Goal: Information Seeking & Learning: Learn about a topic

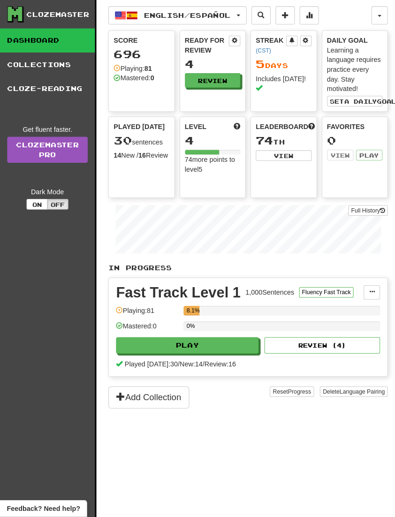
scroll to position [3, 0]
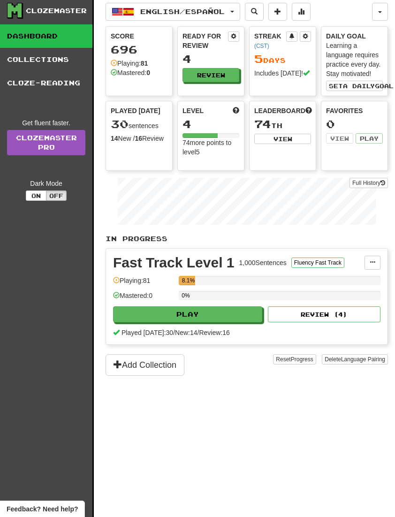
click at [234, 319] on button "Play" at bounding box center [187, 314] width 149 height 16
select select "**"
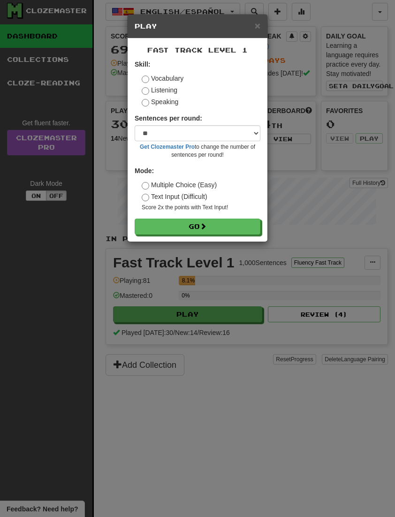
click at [202, 227] on button "Go" at bounding box center [198, 226] width 126 height 16
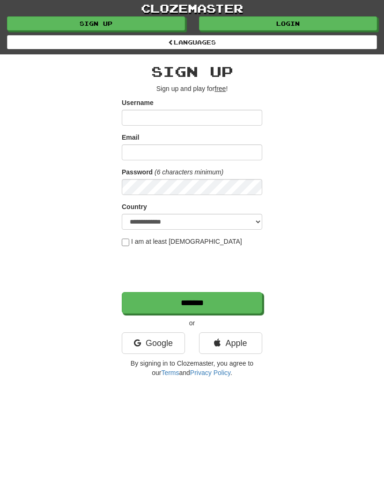
click at [275, 26] on link "Login" at bounding box center [288, 23] width 178 height 14
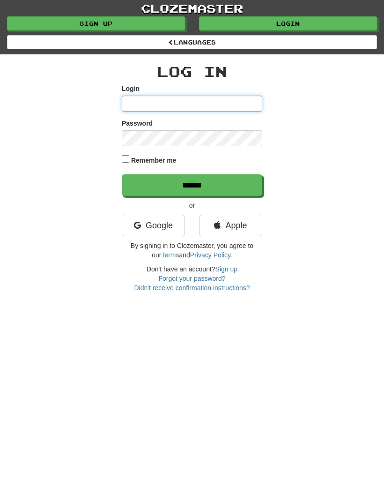
type input "**********"
click at [192, 184] on input "******" at bounding box center [192, 185] width 141 height 22
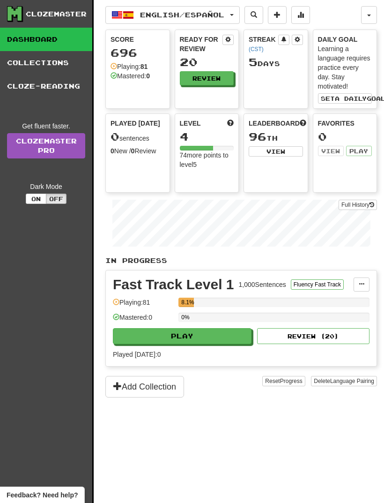
click at [220, 339] on button "Play" at bounding box center [182, 336] width 139 height 16
select select "**"
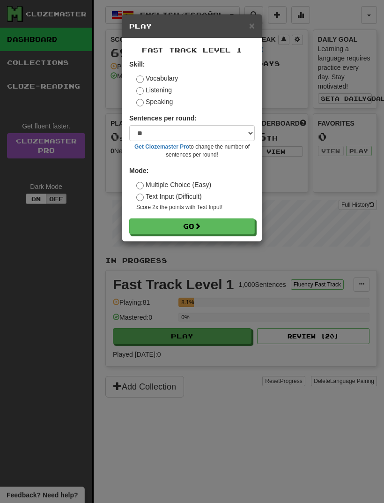
click at [230, 229] on button "Go" at bounding box center [192, 226] width 126 height 16
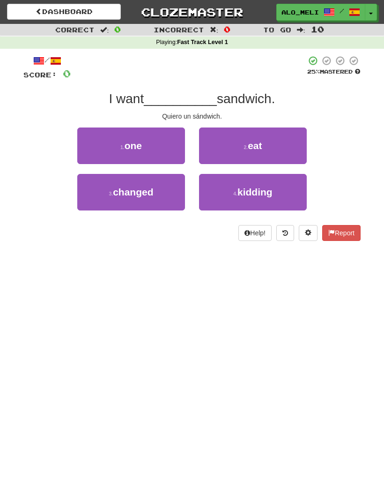
click at [152, 147] on button "1 . one" at bounding box center [131, 145] width 108 height 37
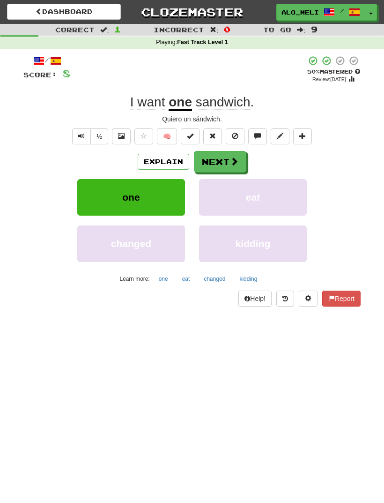
click at [226, 165] on button "Next" at bounding box center [220, 162] width 52 height 22
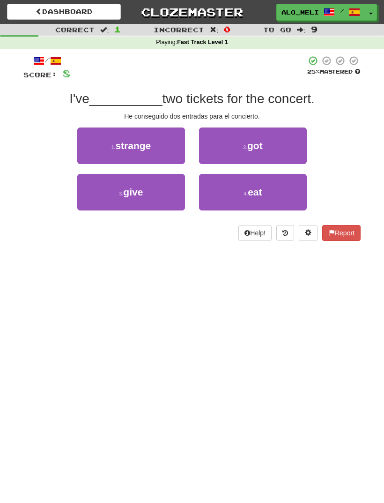
click at [134, 190] on span "give" at bounding box center [133, 192] width 20 height 11
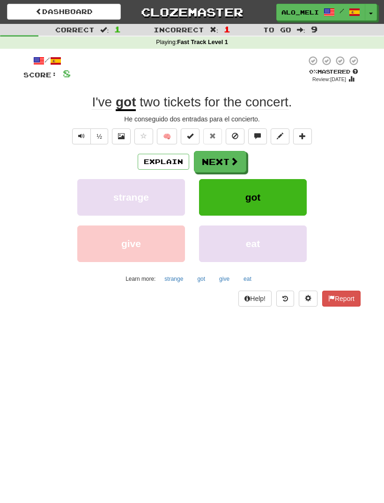
click at [227, 163] on button "Next" at bounding box center [220, 162] width 52 height 22
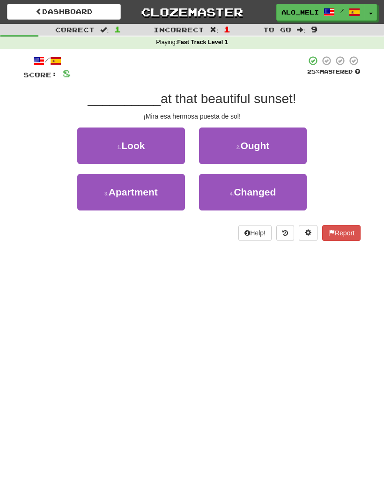
click at [148, 140] on button "1 . Look" at bounding box center [131, 145] width 108 height 37
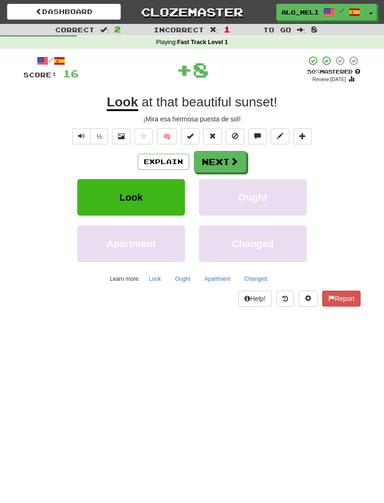
click at [223, 165] on button "Next" at bounding box center [220, 162] width 52 height 22
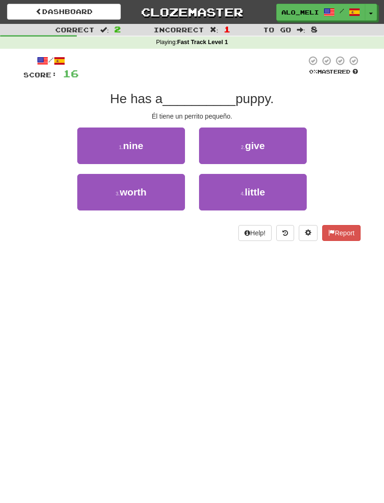
click at [258, 194] on span "little" at bounding box center [255, 192] width 20 height 11
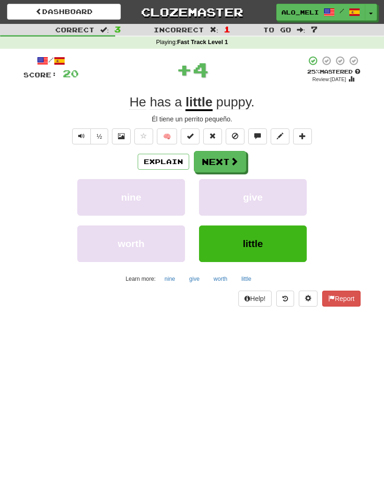
click at [233, 162] on span at bounding box center [234, 161] width 8 height 8
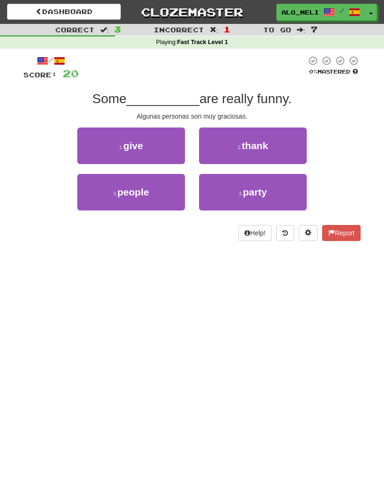
click at [152, 144] on button "1 . give" at bounding box center [131, 145] width 108 height 37
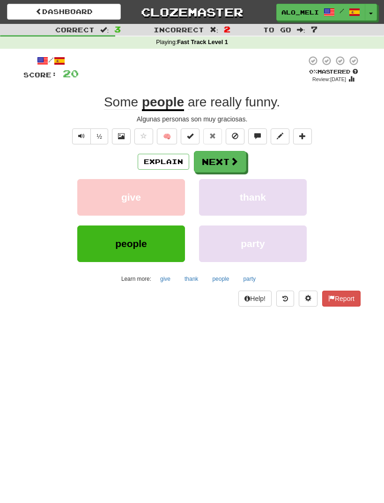
click at [221, 166] on button "Next" at bounding box center [220, 162] width 52 height 22
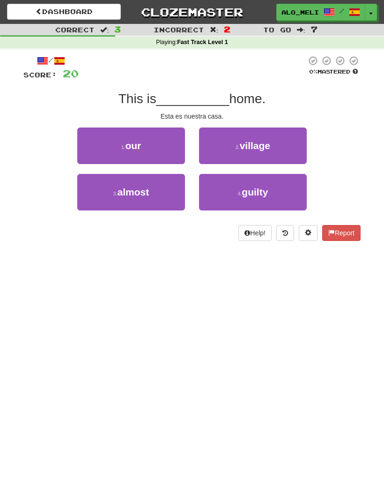
click at [148, 148] on button "1 . our" at bounding box center [131, 145] width 108 height 37
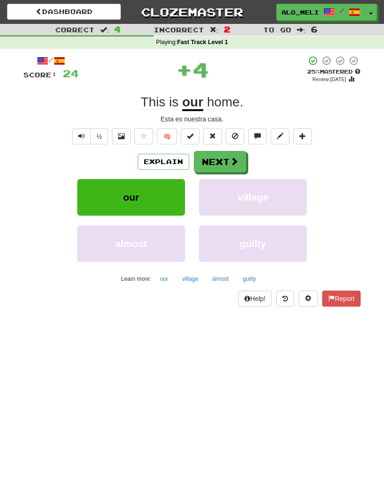
click at [232, 157] on span at bounding box center [234, 161] width 8 height 8
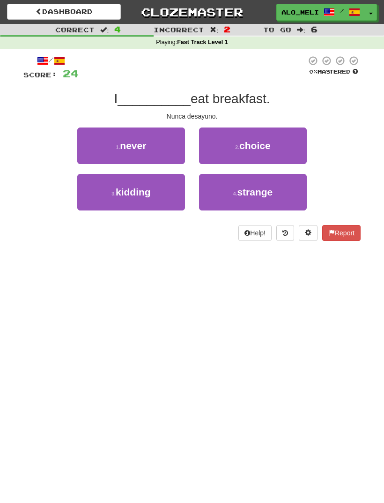
click at [149, 146] on button "1 . never" at bounding box center [131, 145] width 108 height 37
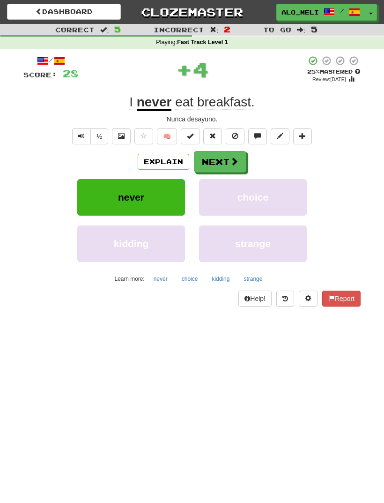
click at [230, 161] on span at bounding box center [234, 161] width 8 height 8
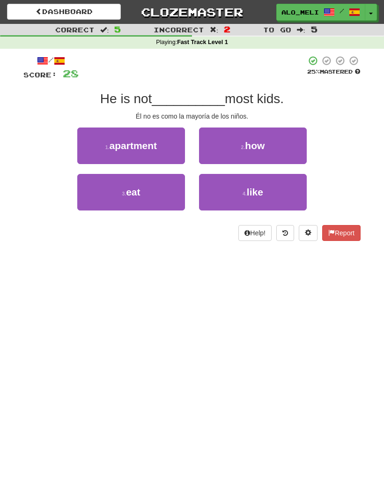
click at [249, 199] on button "4 . like" at bounding box center [253, 192] width 108 height 37
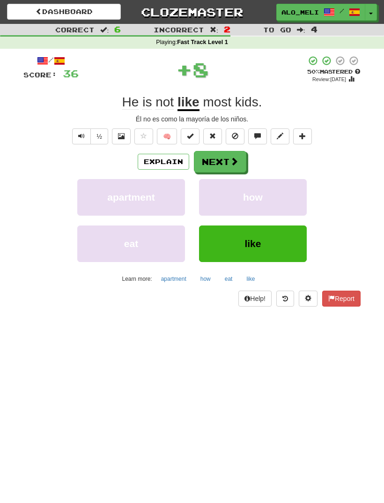
click at [230, 163] on span at bounding box center [234, 161] width 8 height 8
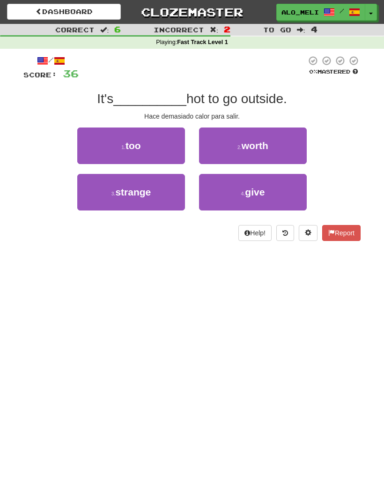
click at [107, 140] on button "1 . too" at bounding box center [131, 145] width 108 height 37
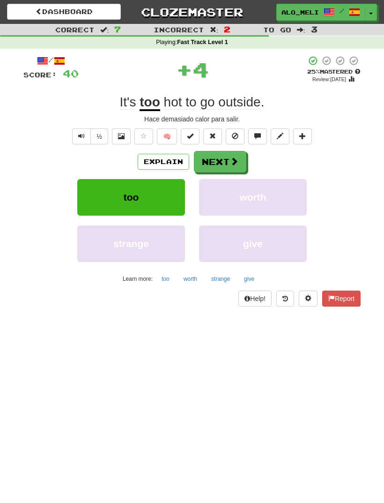
click at [231, 160] on span at bounding box center [234, 161] width 8 height 8
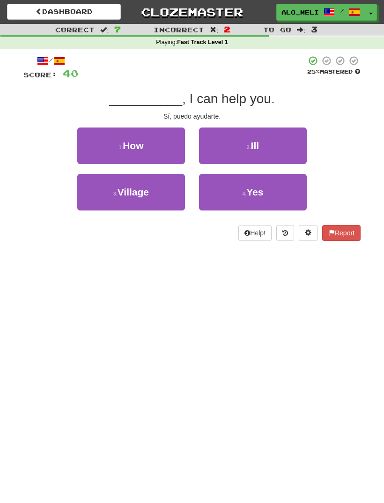
click at [270, 195] on button "4 . Yes" at bounding box center [253, 192] width 108 height 37
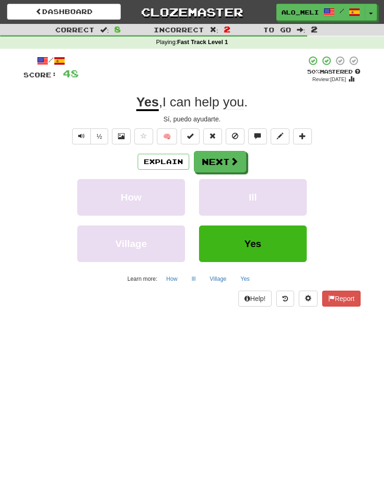
click at [228, 162] on button "Next" at bounding box center [220, 162] width 52 height 22
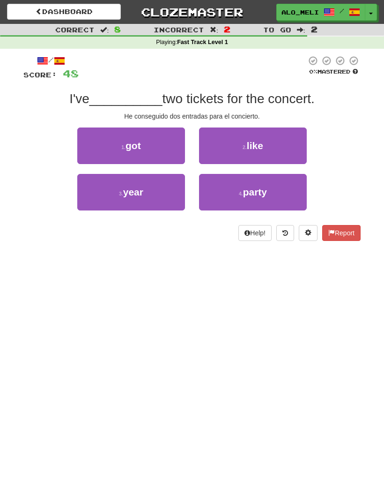
click at [154, 149] on button "1 . got" at bounding box center [131, 145] width 108 height 37
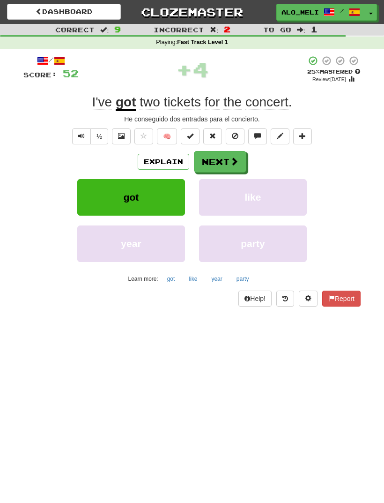
click at [232, 160] on span at bounding box center [234, 161] width 8 height 8
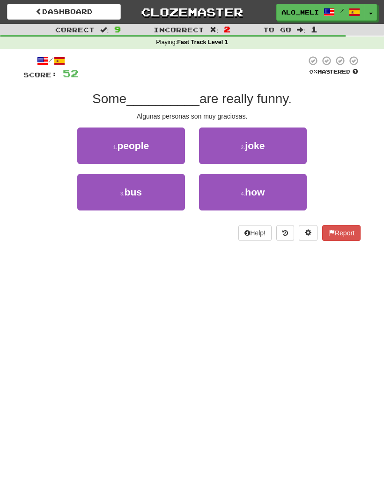
click at [156, 149] on button "1 . people" at bounding box center [131, 145] width 108 height 37
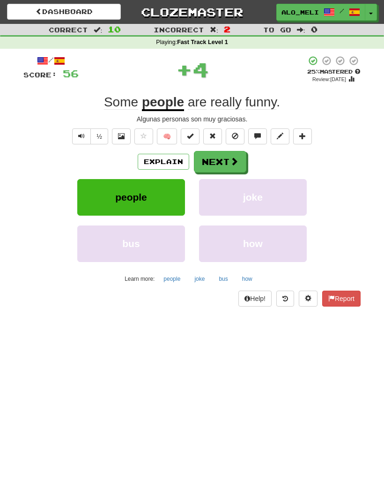
click at [232, 159] on span at bounding box center [234, 161] width 8 height 8
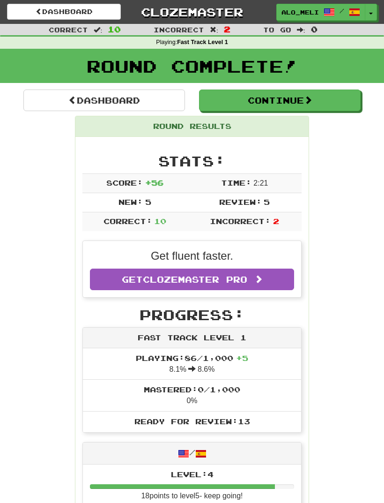
click at [277, 94] on button "Continue" at bounding box center [280, 101] width 162 height 22
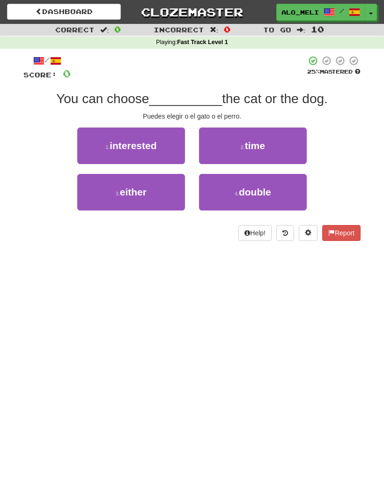
click at [239, 186] on button "4 . double" at bounding box center [253, 192] width 108 height 37
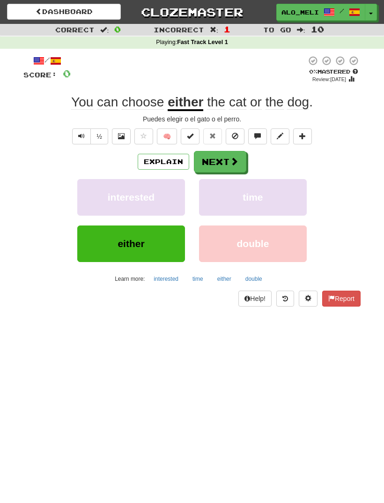
click at [214, 160] on button "Next" at bounding box center [220, 162] width 52 height 22
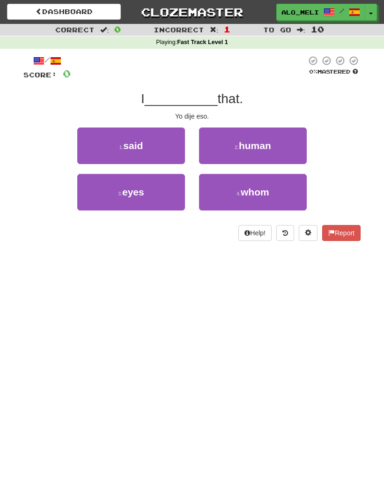
click at [122, 191] on small "3 ." at bounding box center [120, 194] width 4 height 6
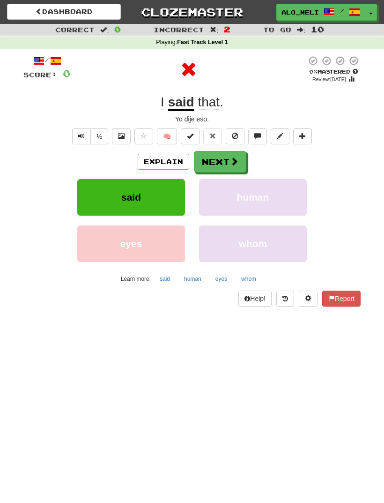
click at [216, 157] on button "Next" at bounding box center [220, 162] width 52 height 22
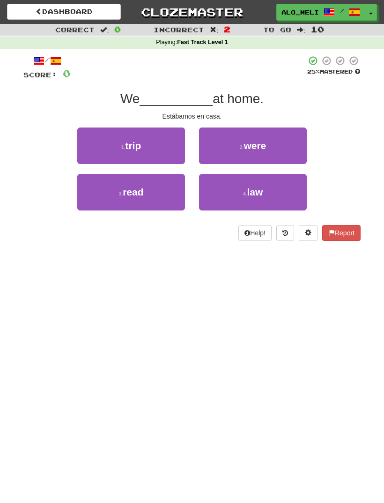
click at [244, 150] on span "were" at bounding box center [255, 145] width 22 height 11
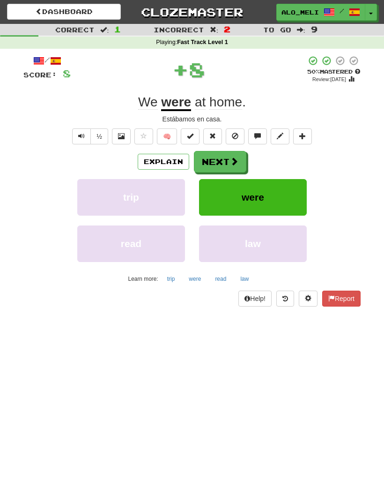
click at [218, 162] on button "Next" at bounding box center [220, 162] width 52 height 22
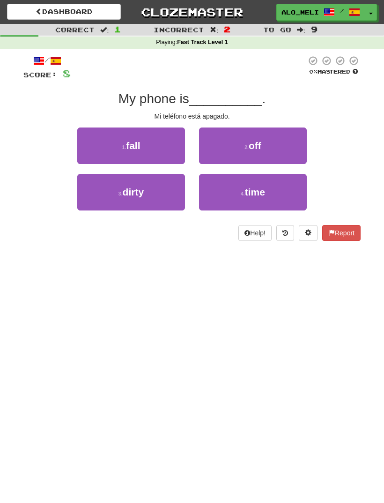
click at [228, 143] on button "2 . off" at bounding box center [253, 145] width 108 height 37
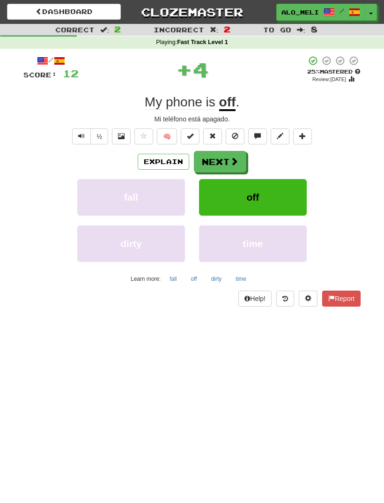
click at [226, 162] on button "Next" at bounding box center [220, 162] width 52 height 22
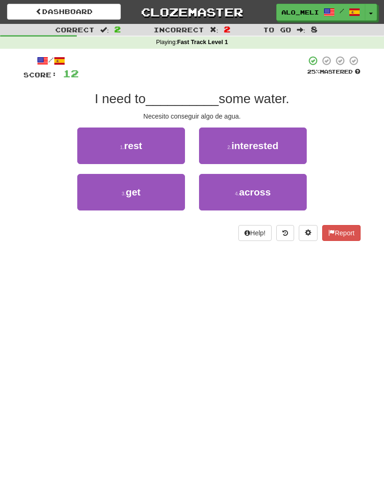
click at [138, 178] on button "3 . get" at bounding box center [131, 192] width 108 height 37
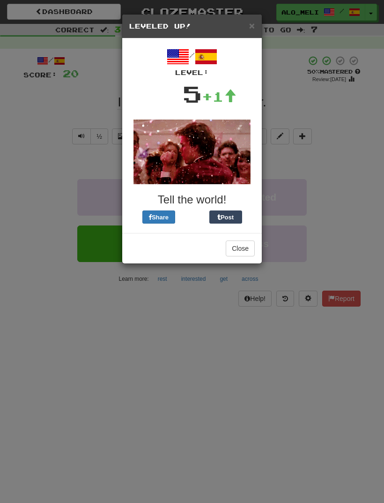
click at [251, 33] on div "× Leveled Up!" at bounding box center [192, 27] width 140 height 24
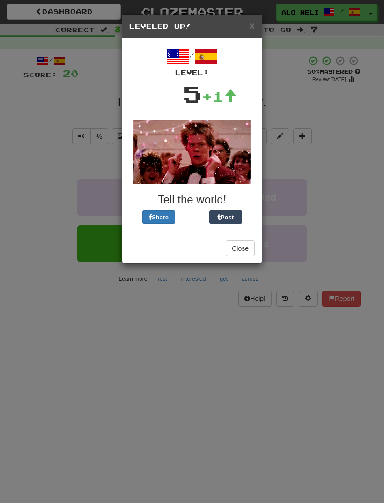
click at [252, 24] on span "×" at bounding box center [252, 25] width 6 height 11
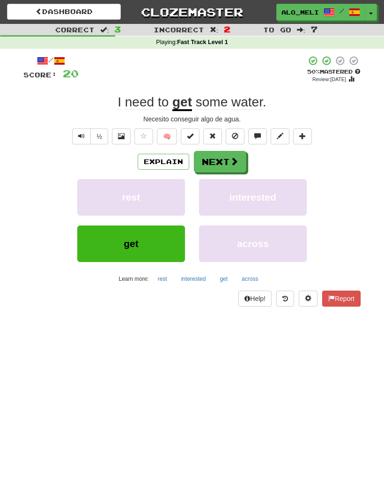
click at [217, 162] on button "Next" at bounding box center [220, 162] width 52 height 22
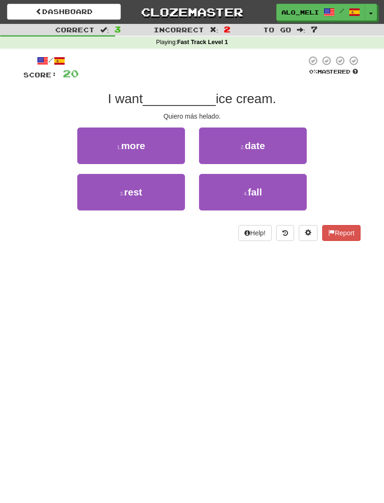
click at [125, 149] on span "more" at bounding box center [133, 145] width 24 height 11
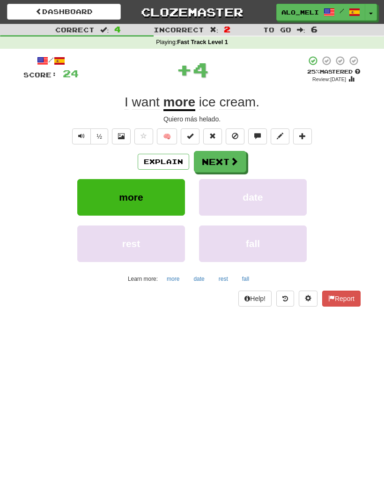
click at [223, 165] on button "Next" at bounding box center [220, 162] width 52 height 22
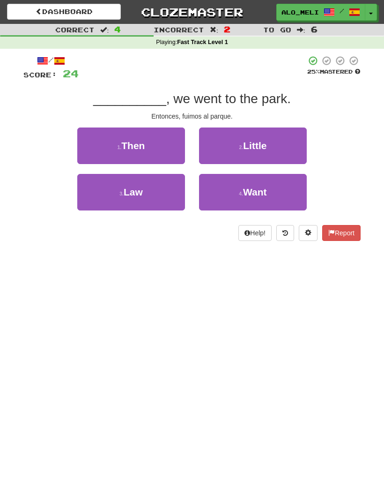
click at [131, 136] on button "1 . Then" at bounding box center [131, 145] width 108 height 37
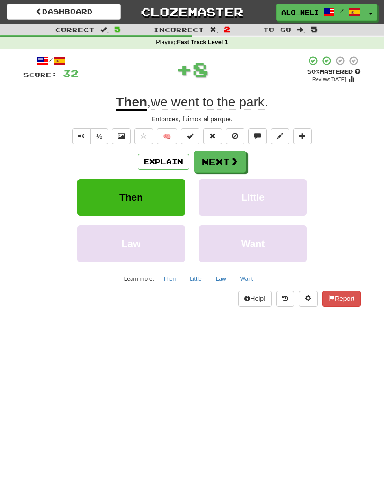
click at [217, 161] on button "Next" at bounding box center [220, 162] width 52 height 22
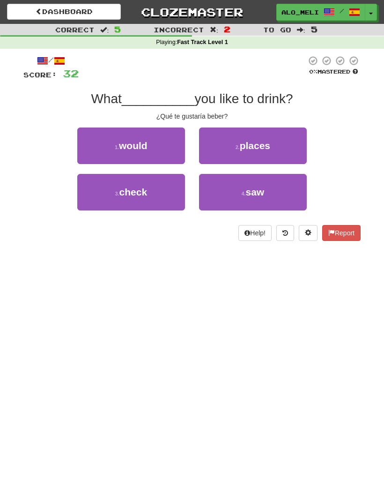
click at [77, 144] on button "1 . would" at bounding box center [131, 145] width 108 height 37
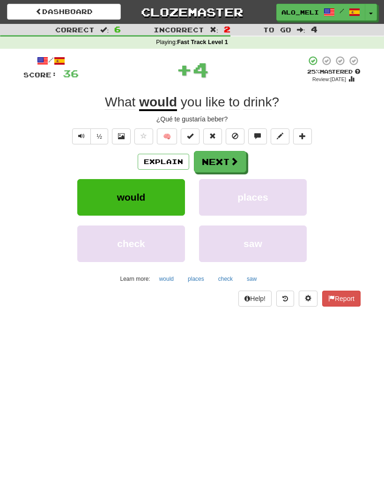
click at [217, 165] on button "Next" at bounding box center [220, 162] width 52 height 22
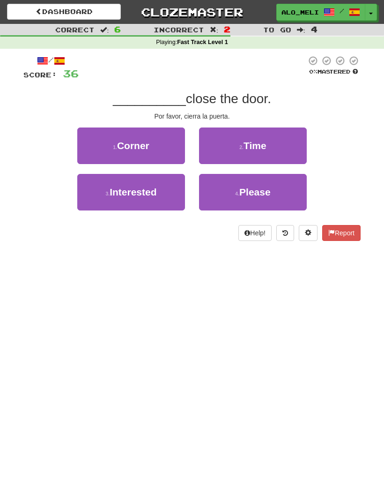
click at [228, 193] on button "4 . Please" at bounding box center [253, 192] width 108 height 37
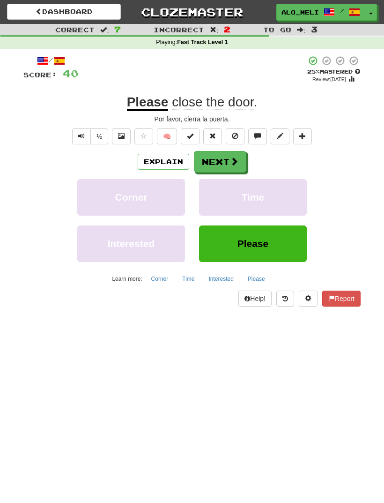
click at [216, 161] on button "Next" at bounding box center [220, 162] width 52 height 22
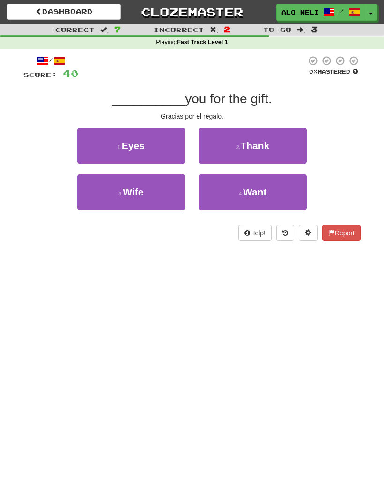
click at [232, 141] on button "2 . Thank" at bounding box center [253, 145] width 108 height 37
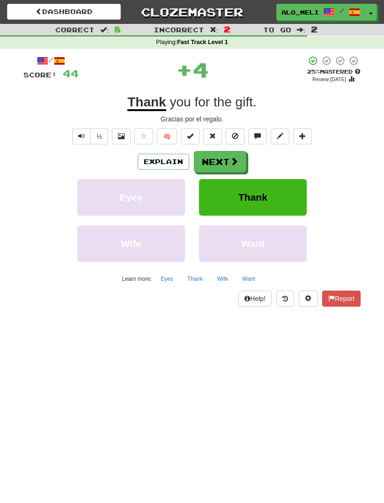
click at [217, 160] on button "Next" at bounding box center [220, 162] width 52 height 22
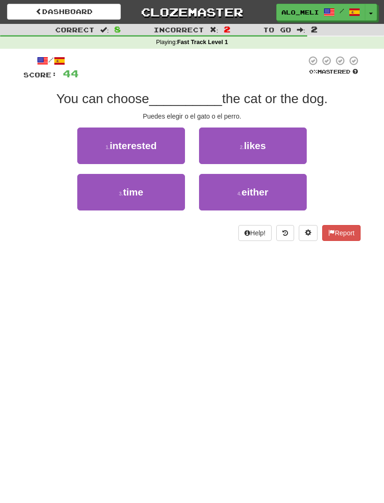
click at [239, 187] on button "4 . either" at bounding box center [253, 192] width 108 height 37
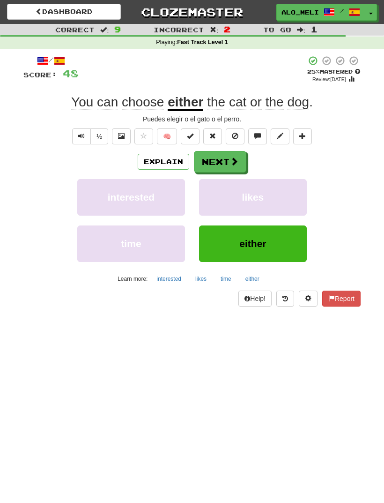
click at [218, 163] on button "Next" at bounding box center [220, 162] width 52 height 22
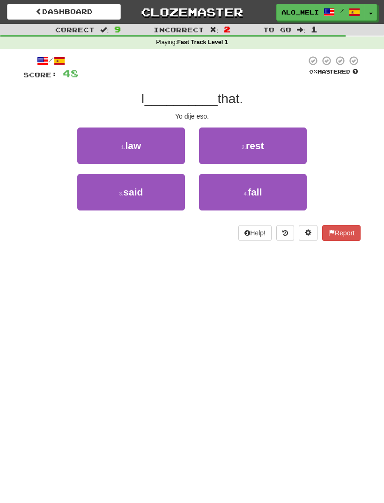
click at [123, 187] on button "3 . said" at bounding box center [131, 192] width 108 height 37
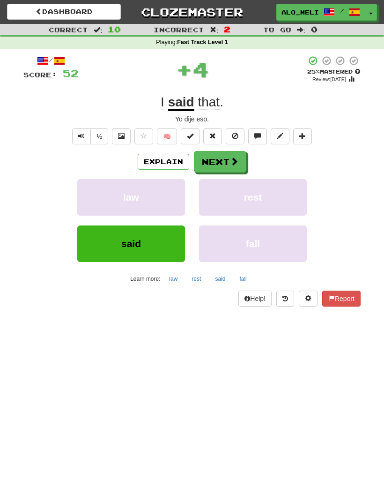
click at [215, 162] on button "Next" at bounding box center [220, 162] width 52 height 22
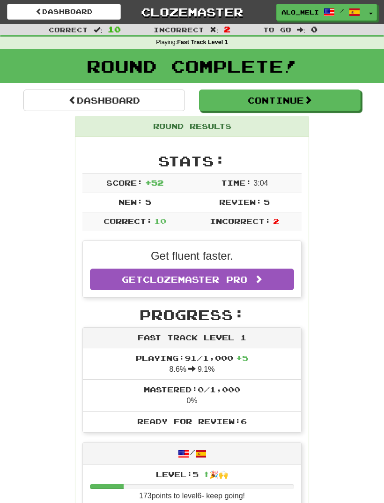
click at [282, 98] on button "Continue" at bounding box center [280, 101] width 162 height 22
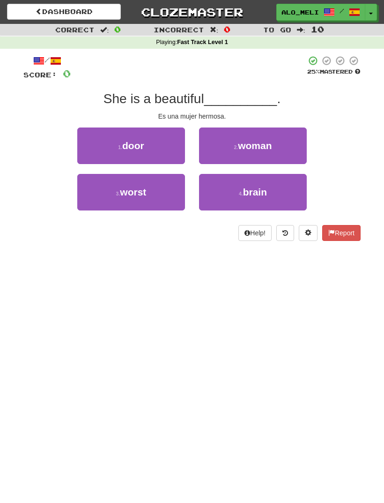
click at [269, 152] on button "2 . woman" at bounding box center [253, 145] width 108 height 37
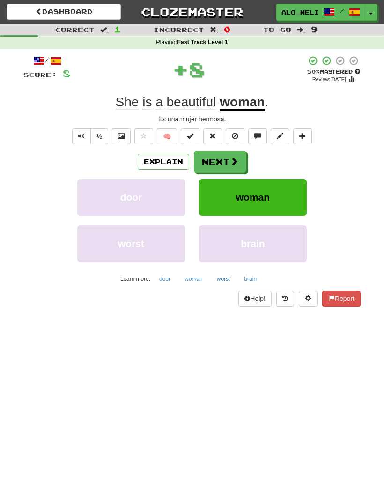
click at [227, 161] on button "Next" at bounding box center [220, 162] width 52 height 22
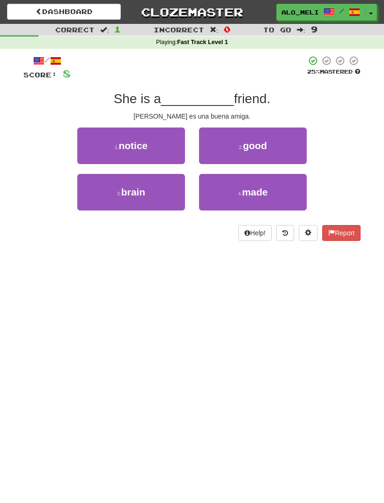
click at [284, 144] on button "2 . good" at bounding box center [253, 145] width 108 height 37
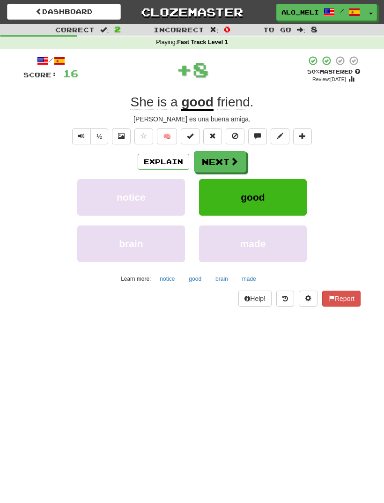
click at [229, 161] on button "Next" at bounding box center [220, 162] width 52 height 22
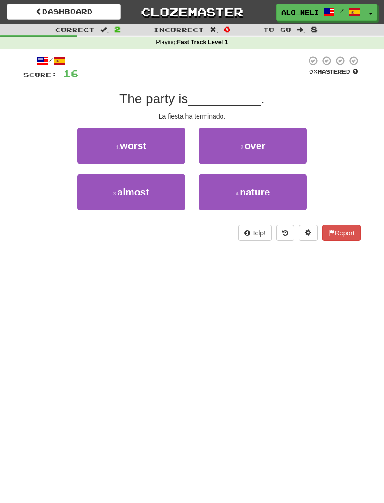
click at [284, 145] on button "2 . over" at bounding box center [253, 145] width 108 height 37
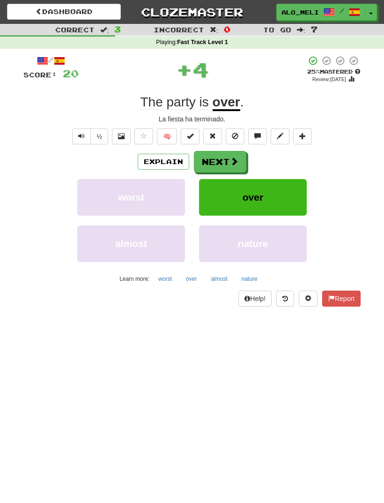
click at [230, 165] on span at bounding box center [234, 161] width 8 height 8
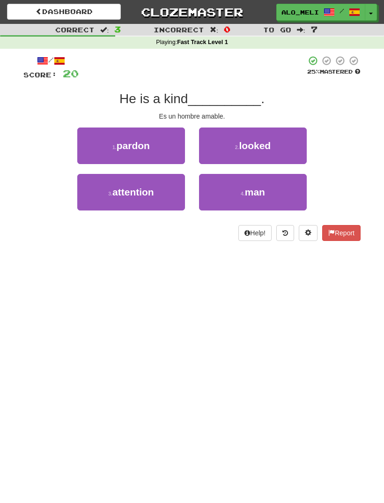
click at [279, 193] on button "4 . man" at bounding box center [253, 192] width 108 height 37
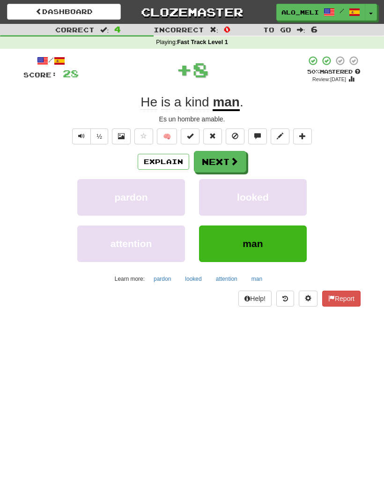
click at [228, 159] on button "Next" at bounding box center [220, 162] width 52 height 22
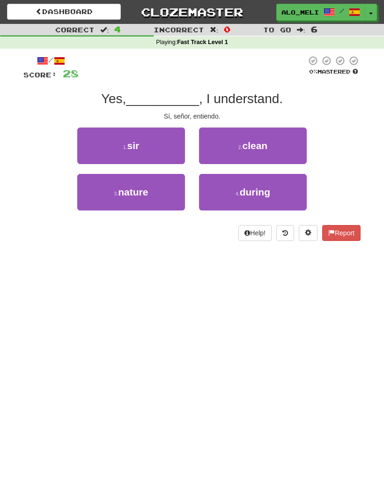
click at [156, 153] on button "1 . sir" at bounding box center [131, 145] width 108 height 37
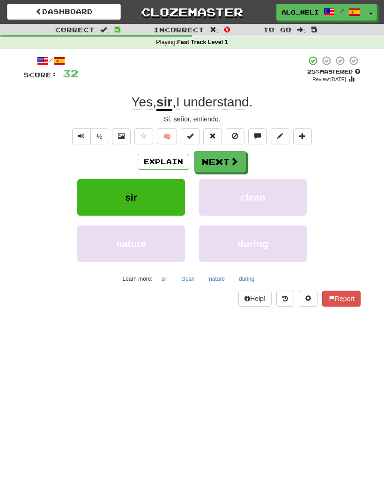
click at [230, 159] on span at bounding box center [234, 161] width 8 height 8
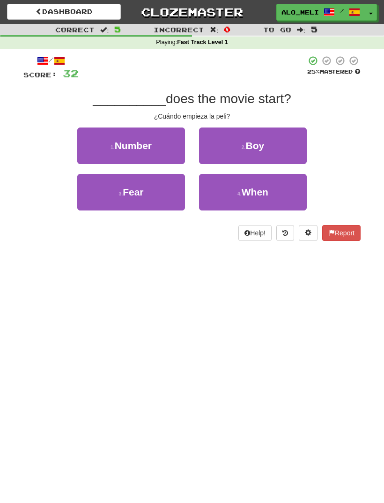
click at [258, 190] on span "When" at bounding box center [255, 192] width 27 height 11
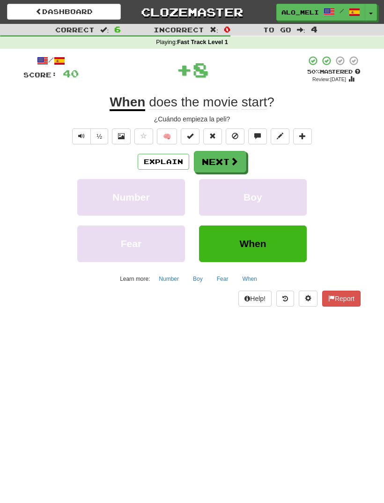
click at [235, 162] on span at bounding box center [234, 161] width 8 height 8
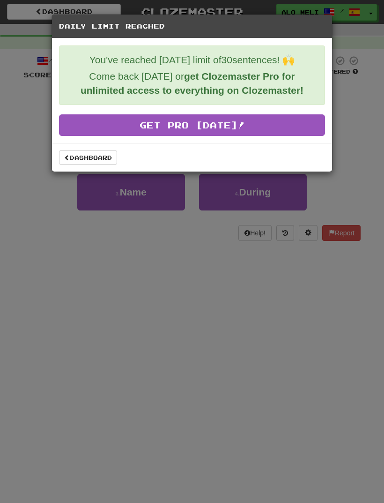
click at [89, 160] on link "Dashboard" at bounding box center [88, 157] width 58 height 14
